Goal: Information Seeking & Learning: Find specific fact

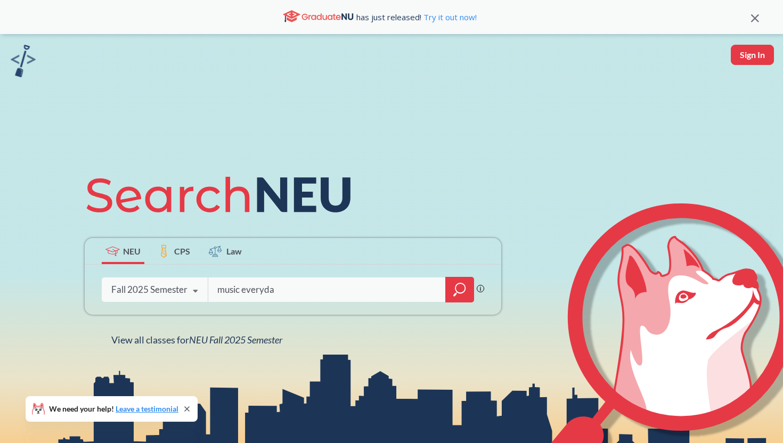
type input "music everyday"
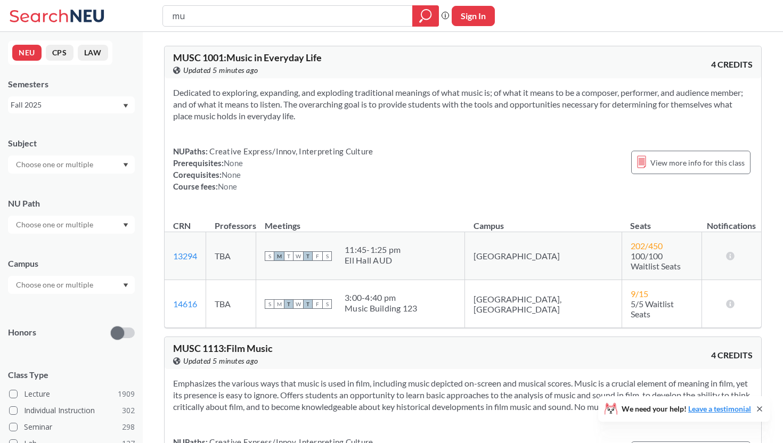
type input "m"
type input "film music"
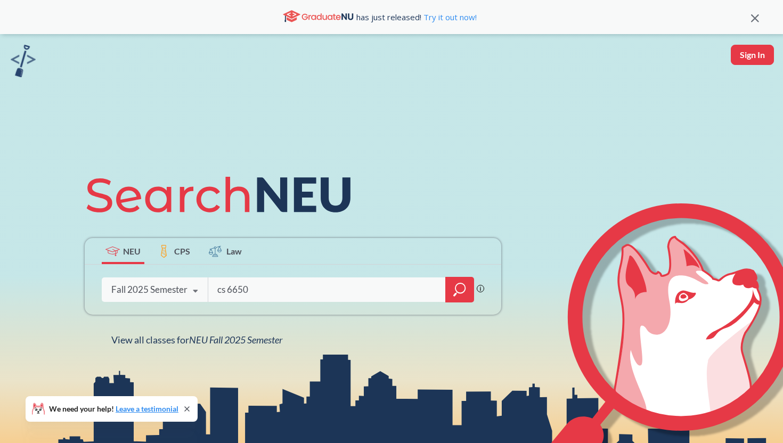
type input "cs 6650"
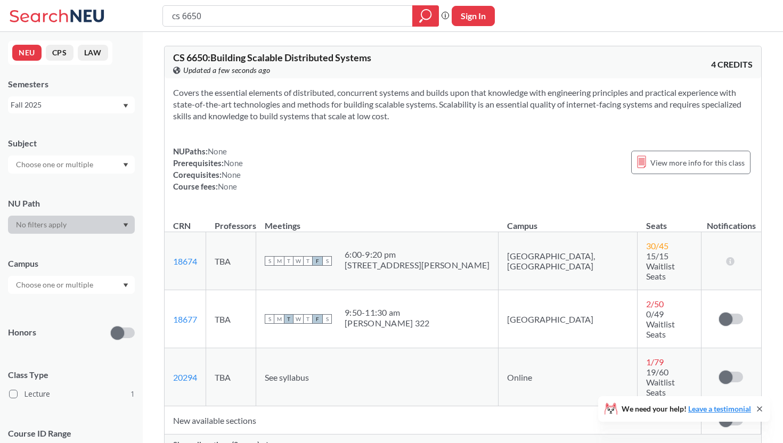
click at [236, 440] on span "Show all sections (2 more)" at bounding box center [216, 445] width 86 height 10
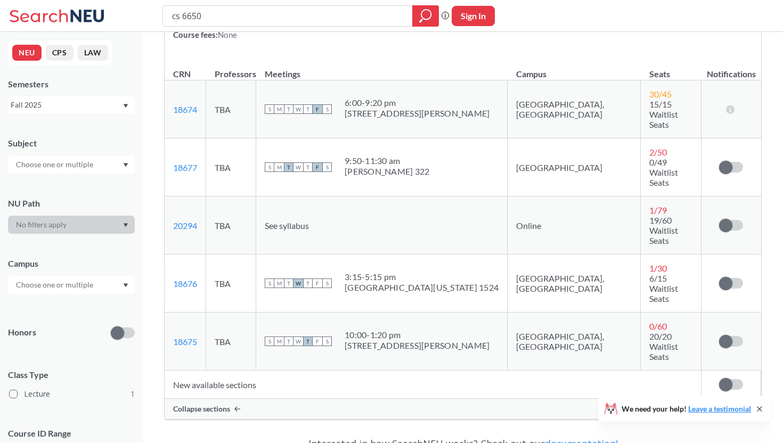
scroll to position [151, 0]
